Goal: Transaction & Acquisition: Purchase product/service

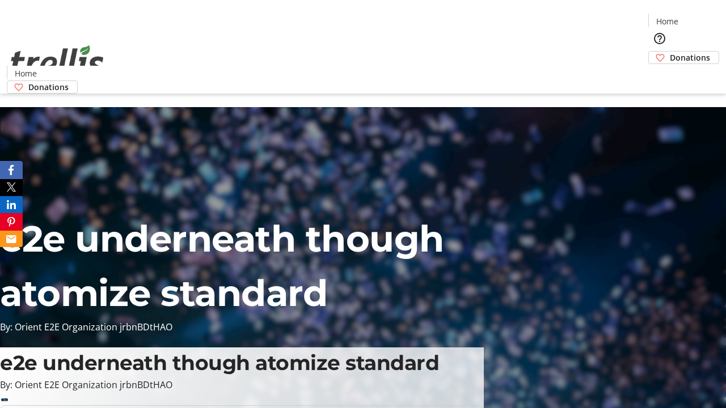
click at [694, 17] on span "Sign Up" at bounding box center [698, 16] width 33 height 14
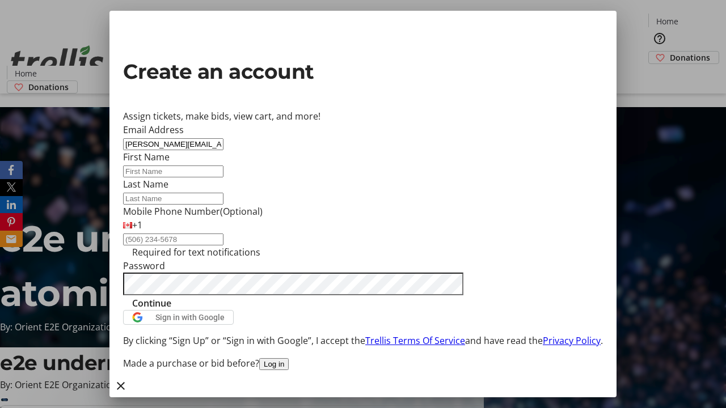
type input "[PERSON_NAME][EMAIL_ADDRESS][DOMAIN_NAME]"
type input "[PERSON_NAME]"
type input "Jast"
click at [171, 310] on span "Continue" at bounding box center [151, 304] width 39 height 14
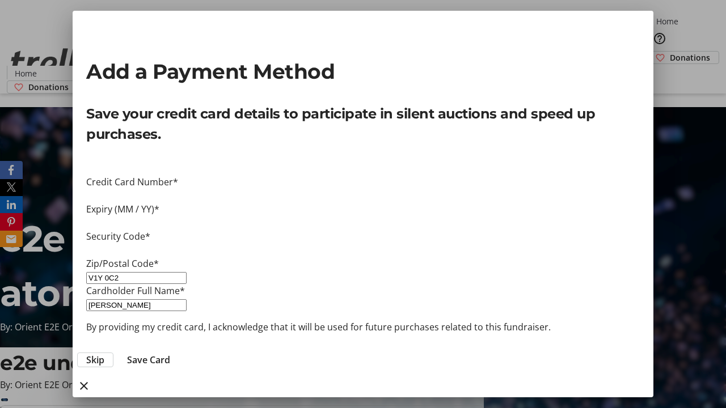
type input "V1Y 0C2"
click at [170, 353] on span "Save Card" at bounding box center [148, 360] width 43 height 14
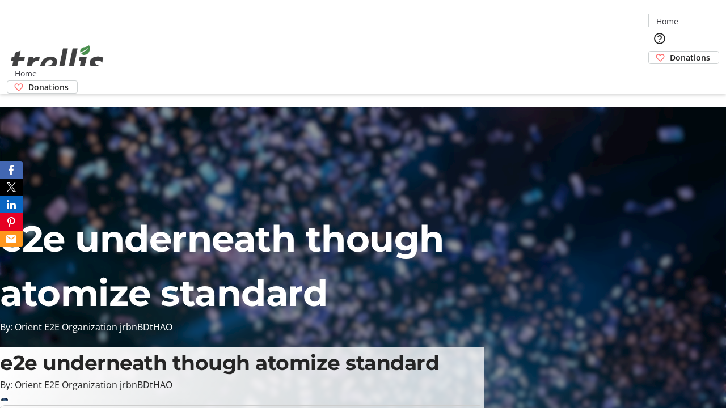
click at [670, 52] on span "Donations" at bounding box center [690, 58] width 40 height 12
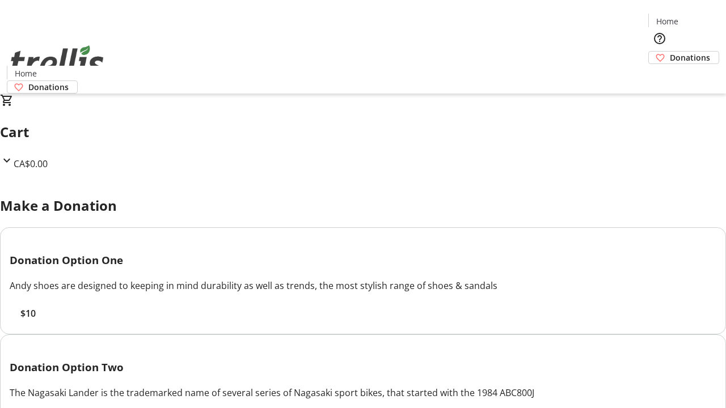
click at [36, 320] on span "$10" at bounding box center [27, 314] width 15 height 14
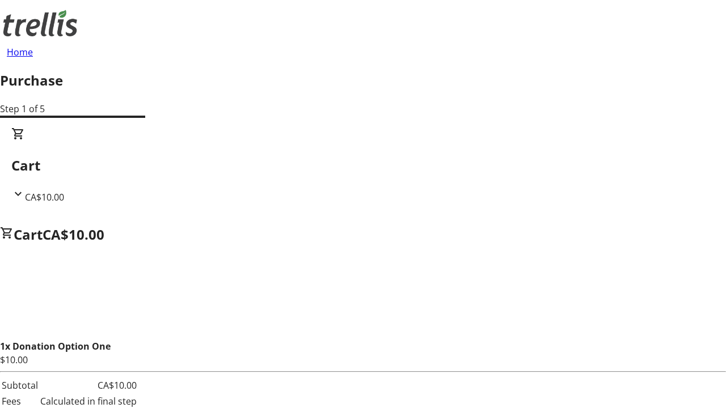
select select "CA"
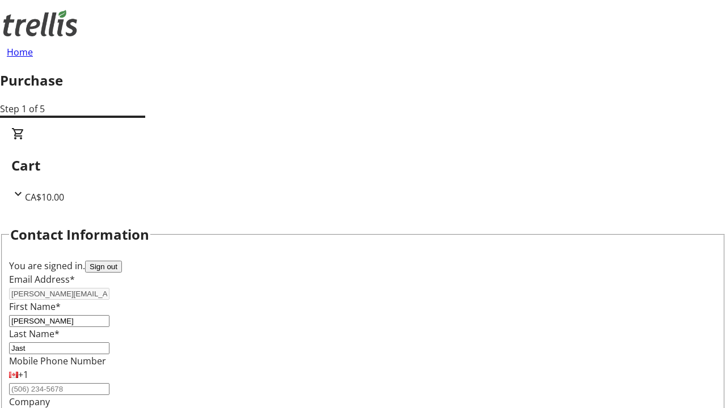
scroll to position [184, 0]
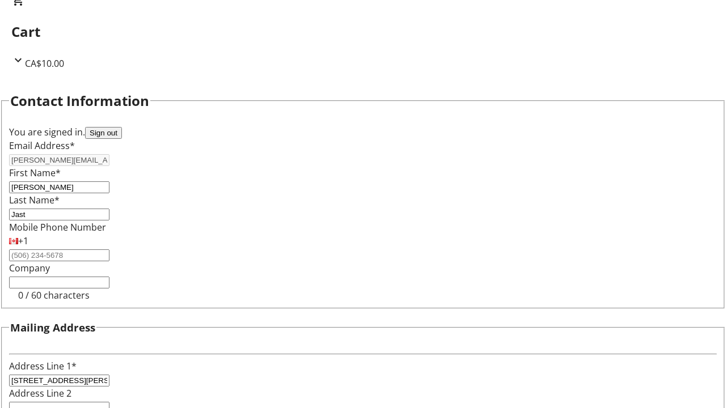
select select "BC"
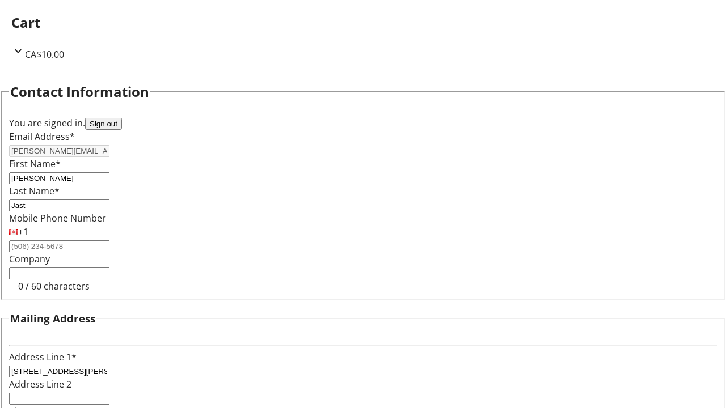
type input "Kelowna"
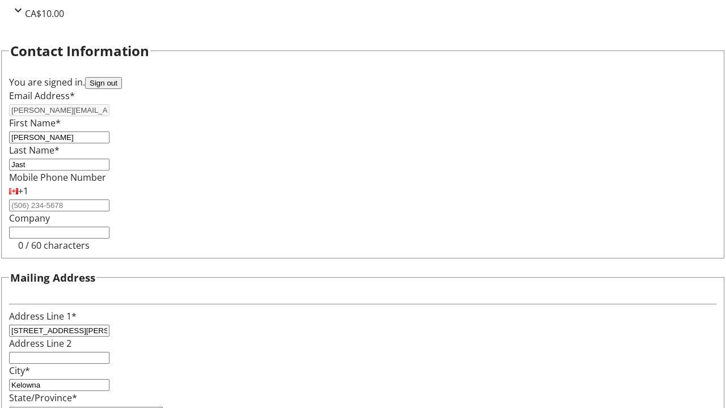
type input "V1Y 0C2"
